Goal: Find contact information: Find contact information

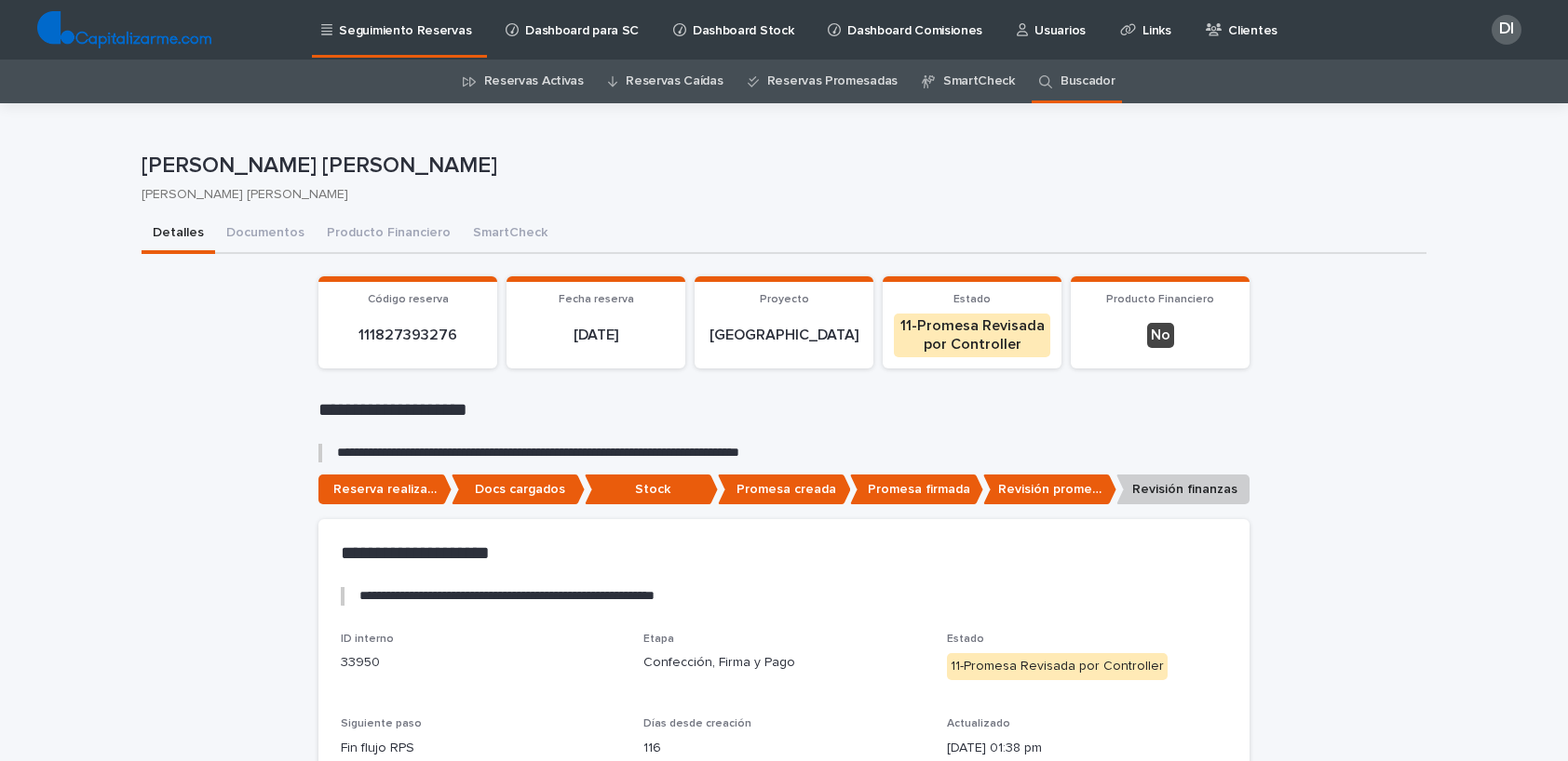
click at [1067, 91] on link "Buscador" at bounding box center [1087, 81] width 55 height 44
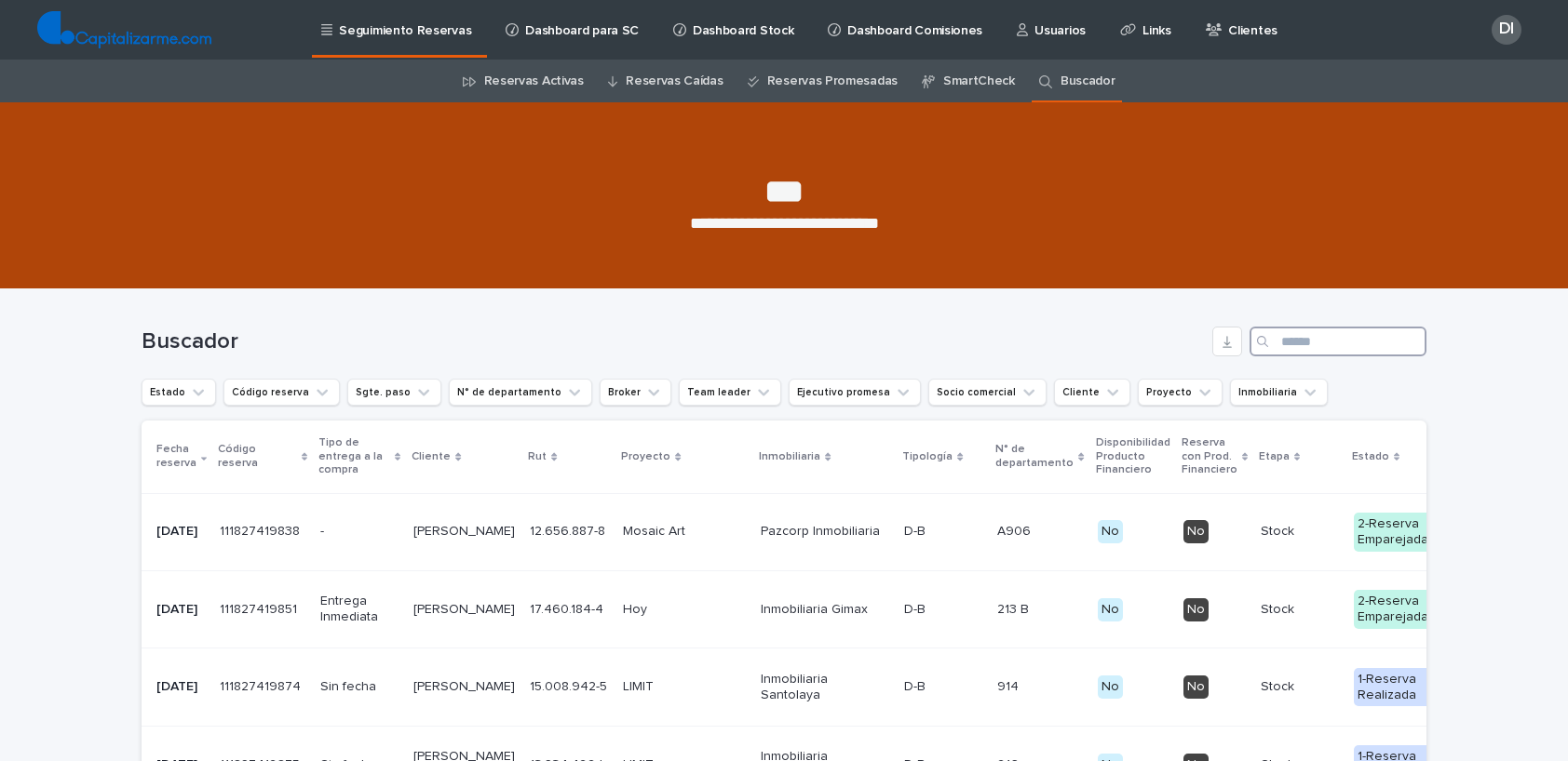
click at [1298, 343] on input "Search" at bounding box center [1338, 341] width 177 height 30
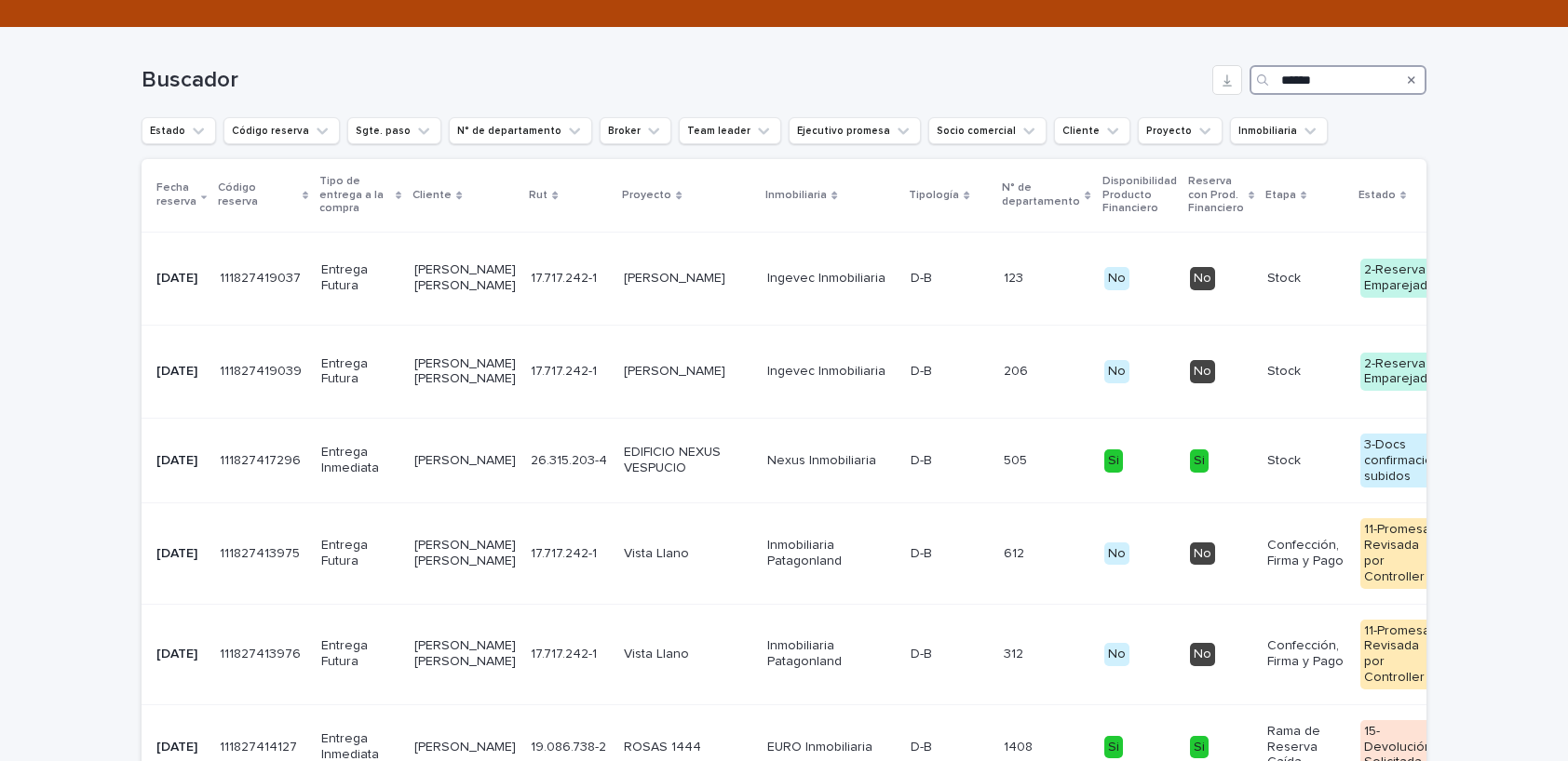
type input "******"
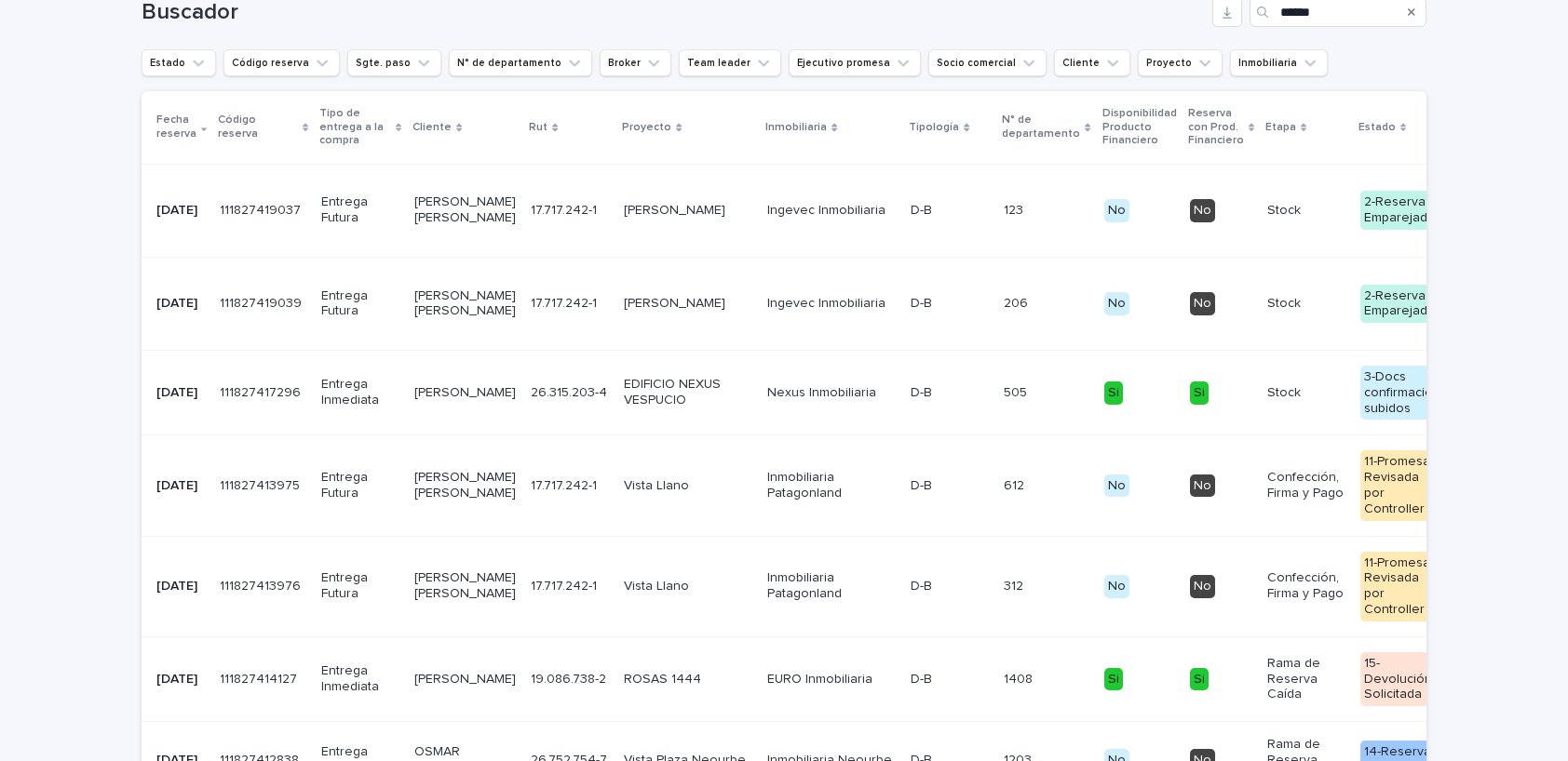
click at [531, 495] on div "17.717.242-1 17.717.242-1" at bounding box center [570, 486] width 78 height 31
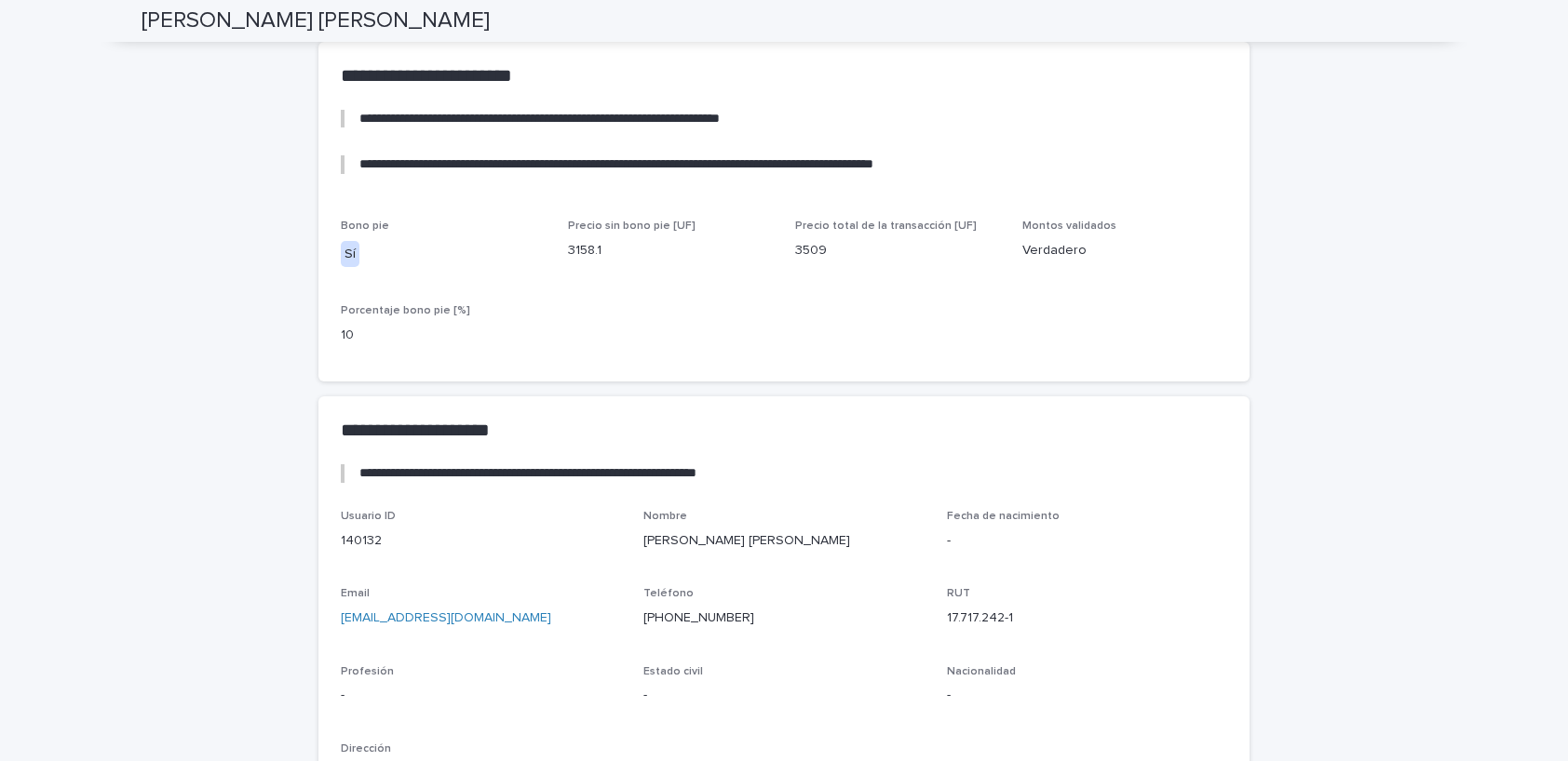
scroll to position [1227, 0]
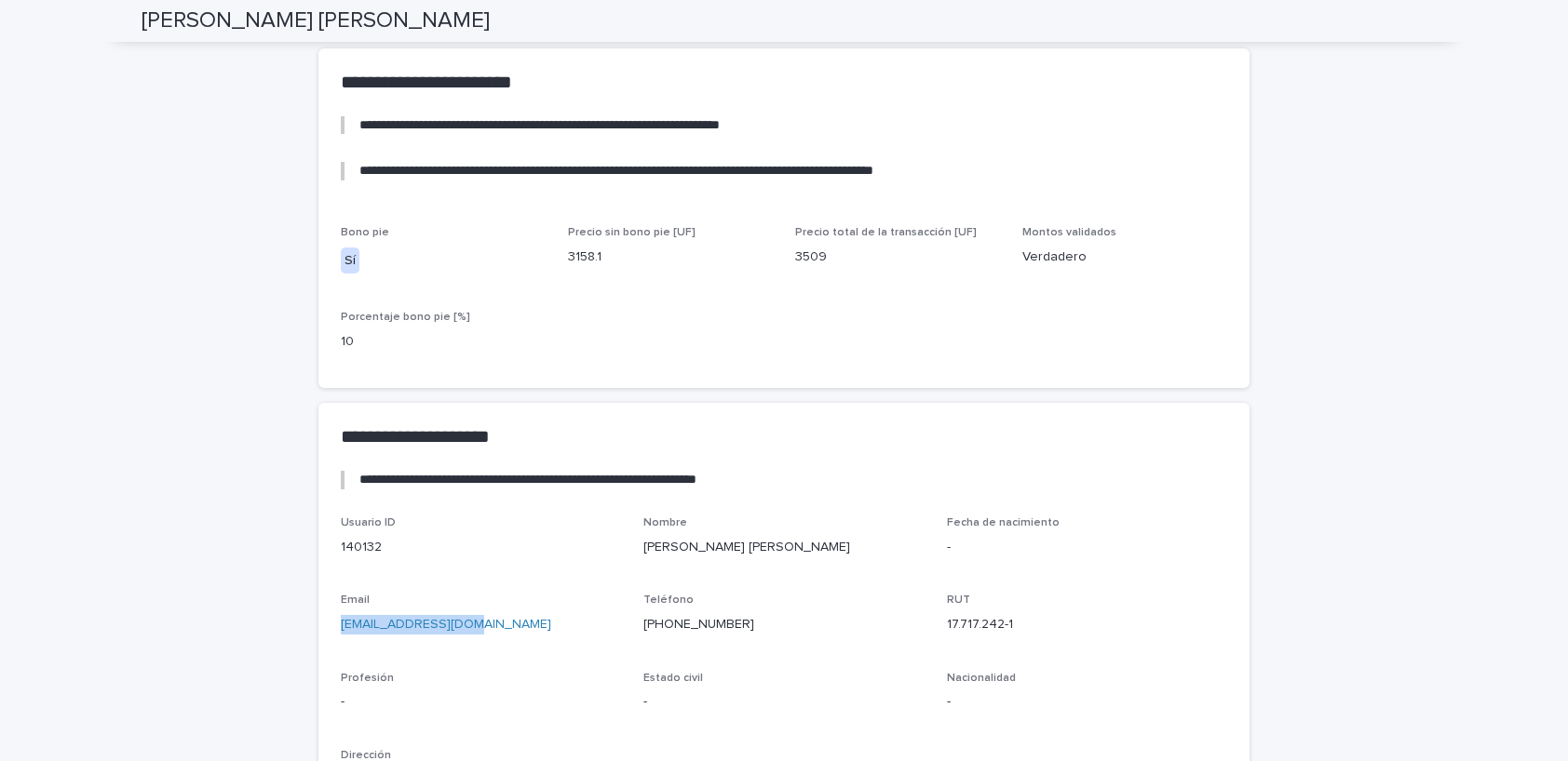
drag, startPoint x: 437, startPoint y: 608, endPoint x: 336, endPoint y: 611, distance: 101.0
click at [336, 611] on div "Usuario ID 140132 Nombre [PERSON_NAME] [PERSON_NAME] Fecha de nacimiento - Emai…" at bounding box center [784, 671] width 932 height 310
copy link "[EMAIL_ADDRESS][DOMAIN_NAME]"
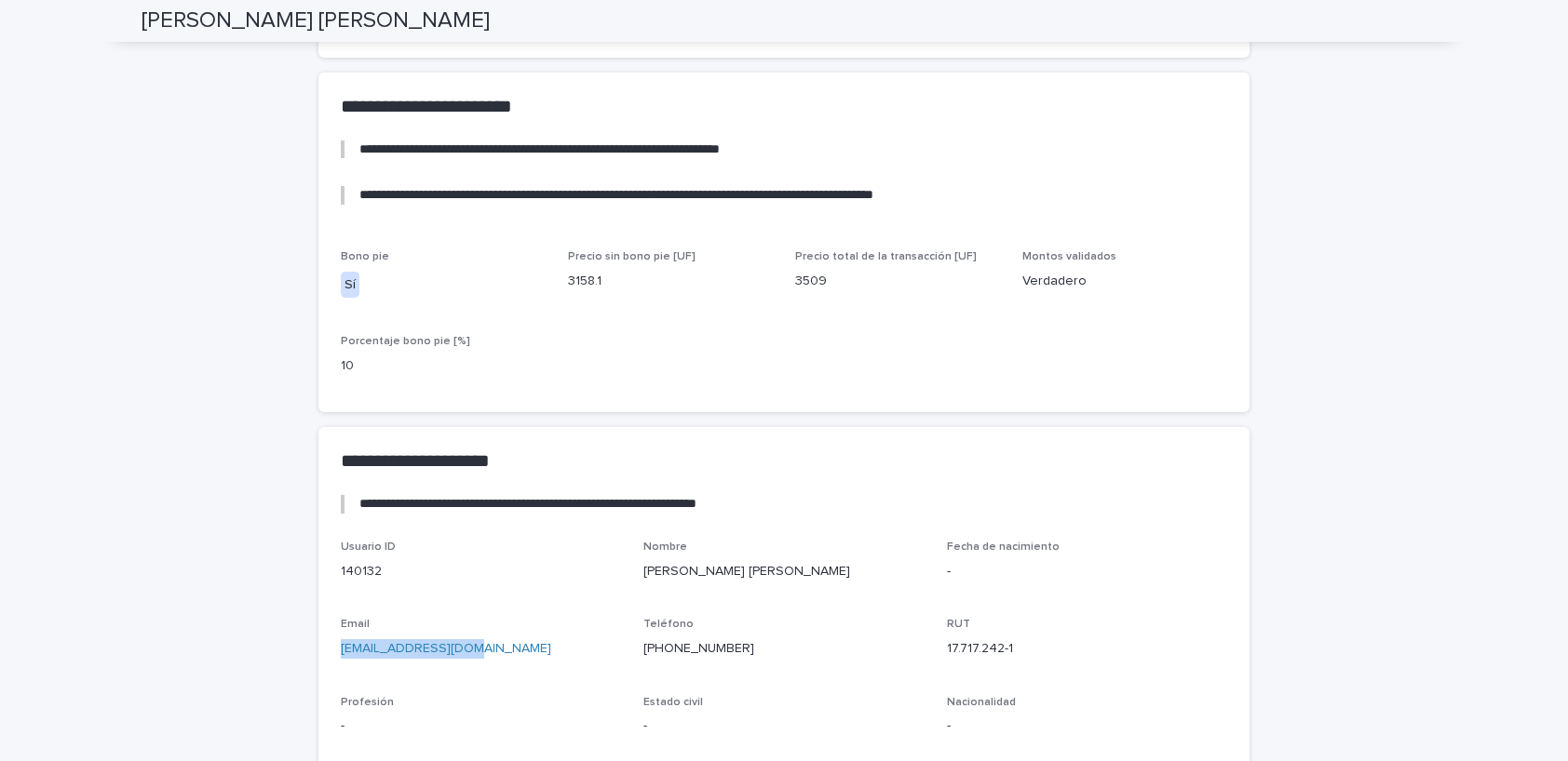
scroll to position [1217, 0]
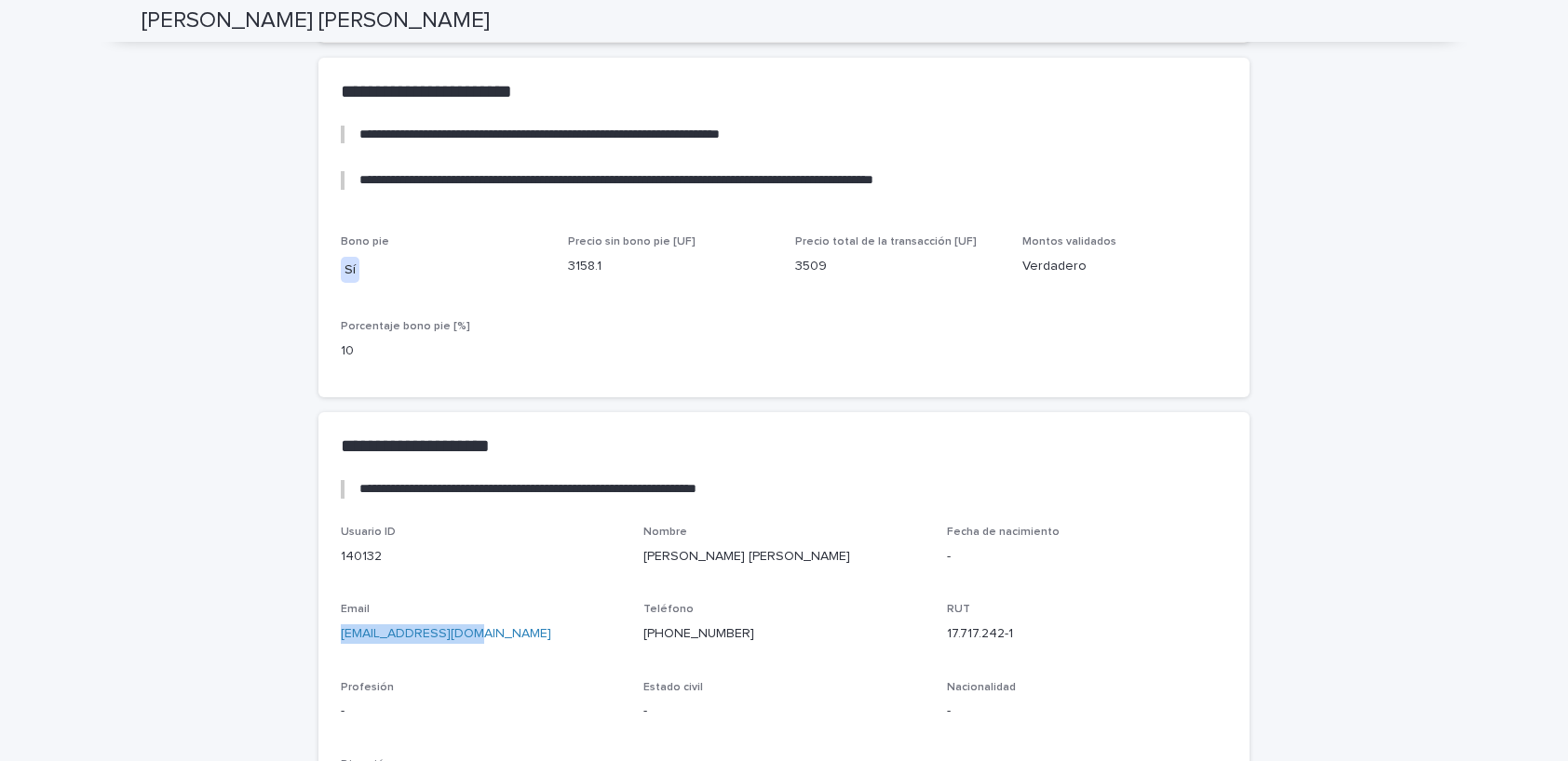
copy link "[EMAIL_ADDRESS][DOMAIN_NAME]"
drag, startPoint x: 822, startPoint y: 247, endPoint x: 786, endPoint y: 247, distance: 36.0
click at [786, 247] on div "[PERSON_NAME] pie Sí Precio sin [PERSON_NAME] pie [UF] 3158.1 Precio total de l…" at bounding box center [784, 306] width 886 height 139
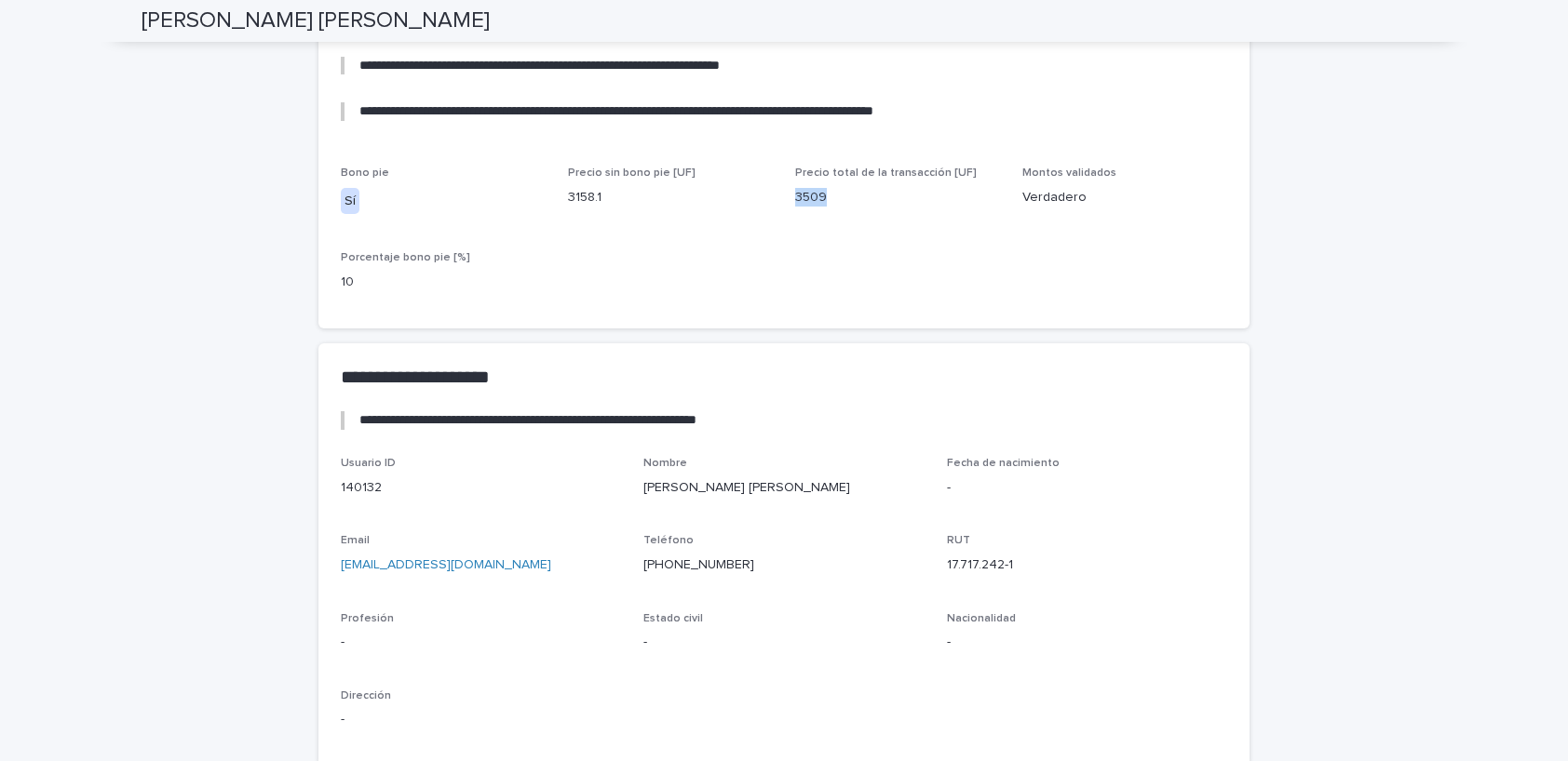
scroll to position [1288, 0]
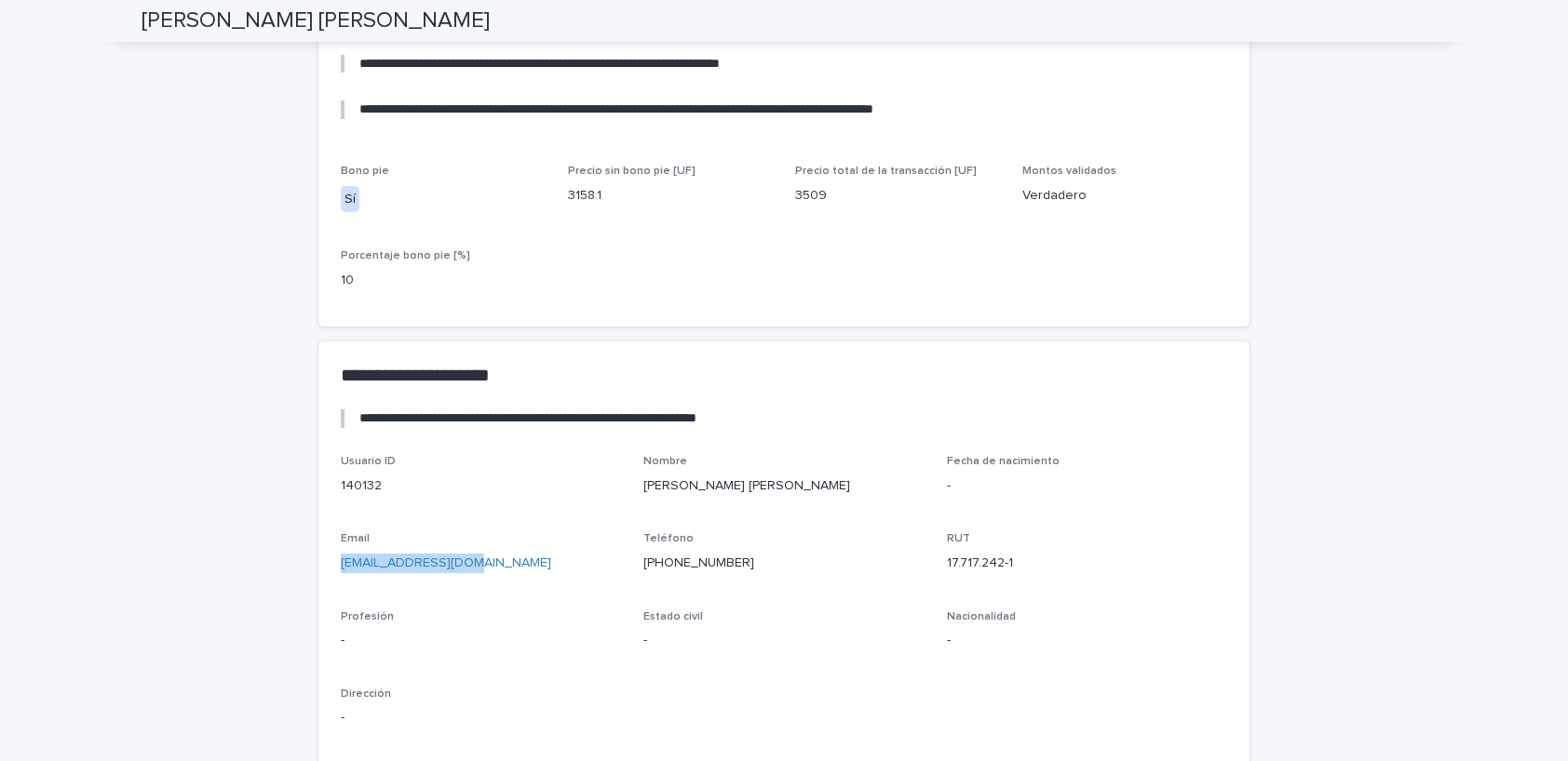
drag, startPoint x: 461, startPoint y: 545, endPoint x: 333, endPoint y: 544, distance: 128.0
click at [333, 544] on div "Usuario ID 140132 Nombre [PERSON_NAME] [PERSON_NAME] Fecha de nacimiento - Emai…" at bounding box center [784, 610] width 932 height 310
copy link "[EMAIL_ADDRESS][DOMAIN_NAME]"
